Goal: Check status

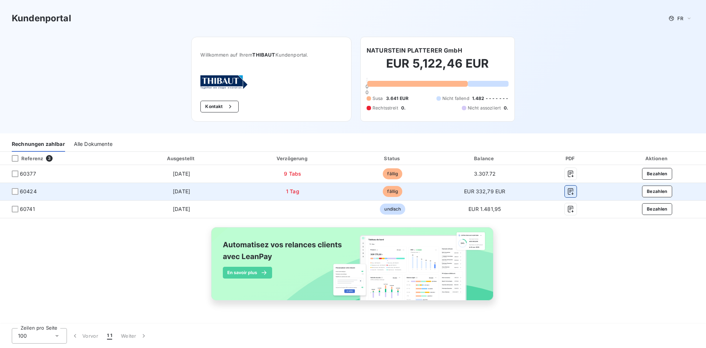
click at [575, 191] on button "button" at bounding box center [570, 192] width 12 height 12
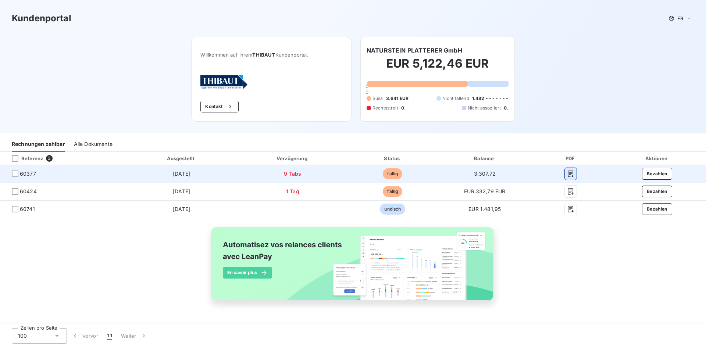
click at [575, 174] on button "button" at bounding box center [570, 174] width 12 height 12
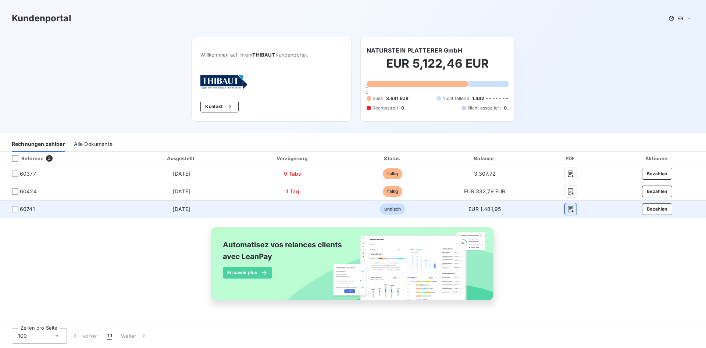
click at [571, 210] on icon "button" at bounding box center [571, 209] width 6 height 7
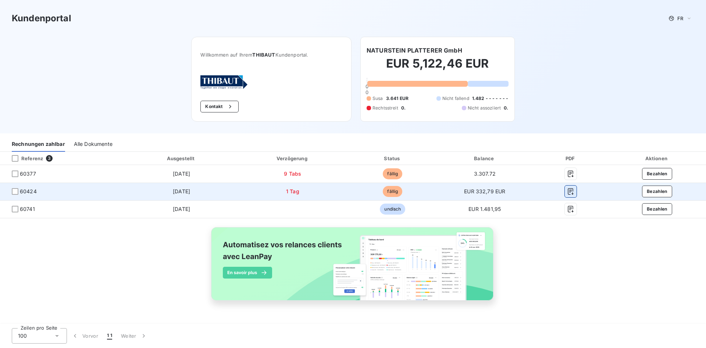
click at [574, 193] on icon "button" at bounding box center [570, 191] width 7 height 7
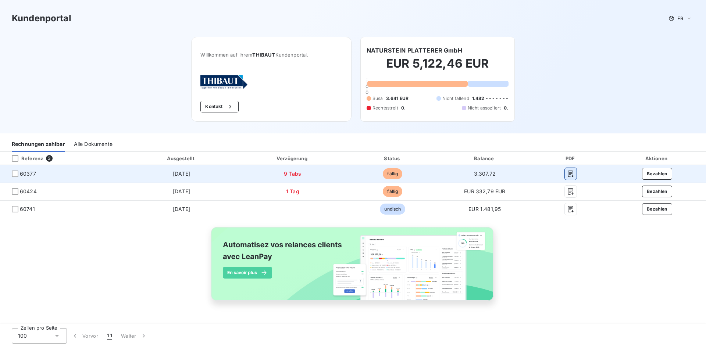
click at [567, 175] on button "button" at bounding box center [570, 174] width 12 height 12
